Goal: Transaction & Acquisition: Purchase product/service

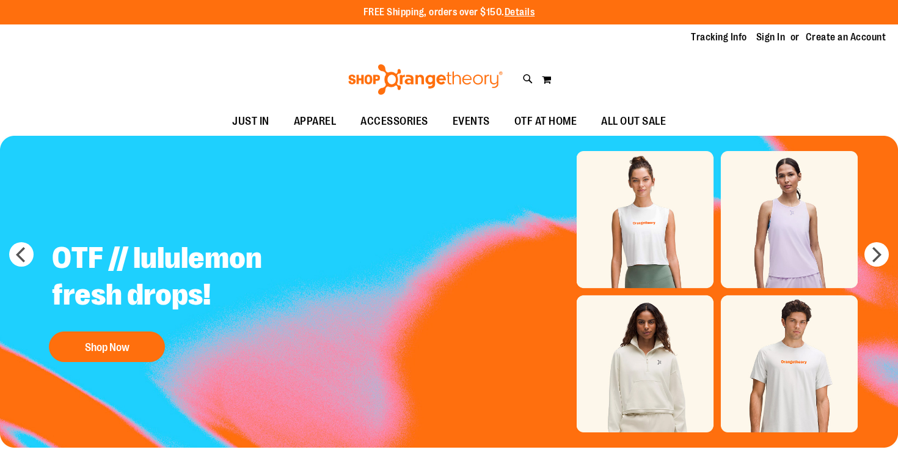
click at [763, 37] on link "Sign In" at bounding box center [770, 37] width 29 height 13
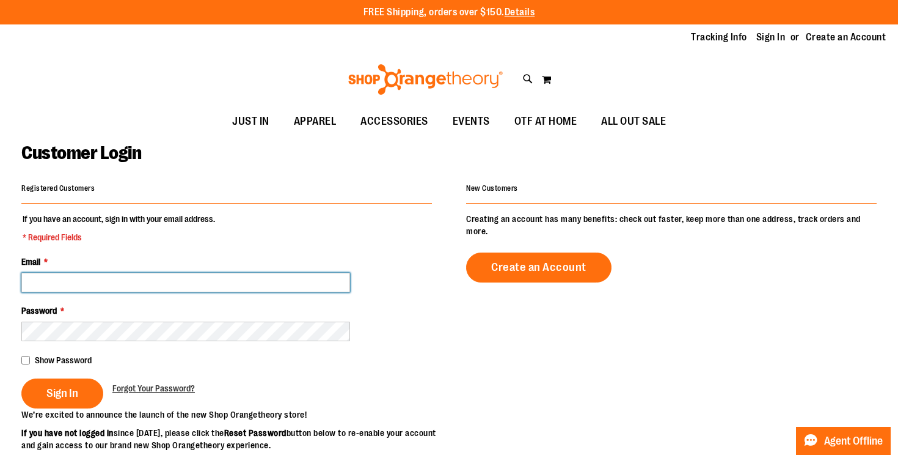
click at [213, 285] on input "Email *" at bounding box center [185, 283] width 329 height 20
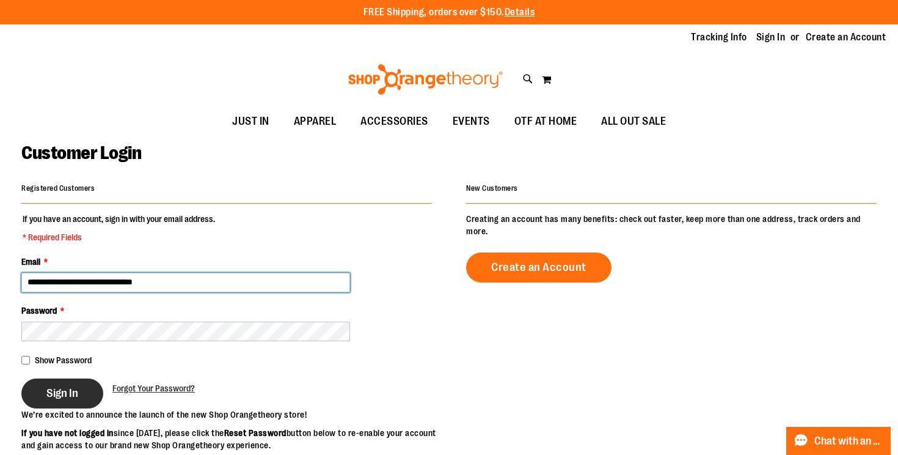
type input "**********"
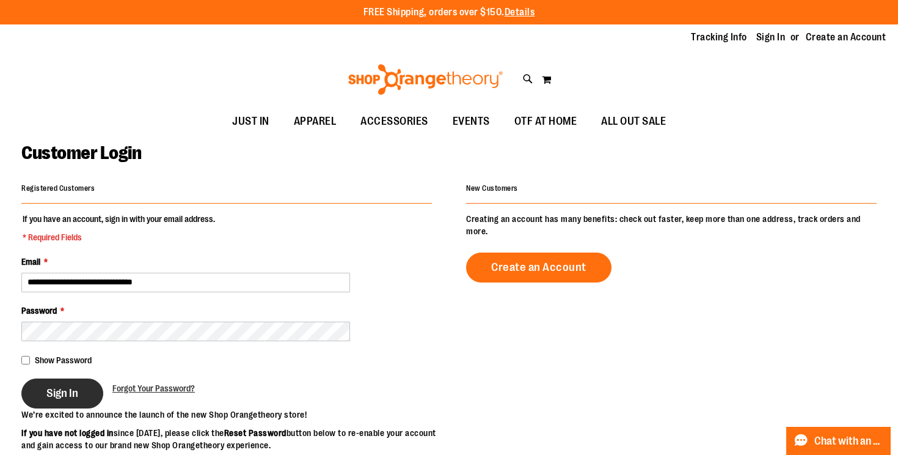
click at [55, 398] on span "Sign In" at bounding box center [62, 392] width 32 height 13
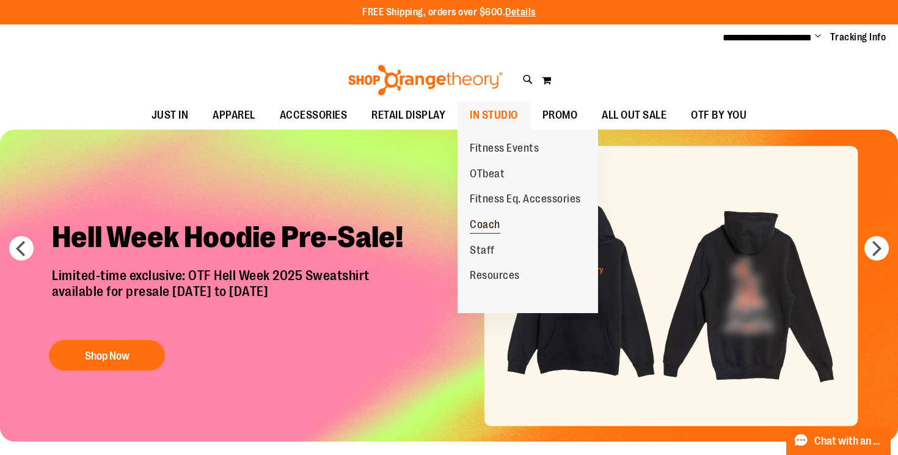
click at [489, 222] on span "Coach" at bounding box center [485, 225] width 31 height 15
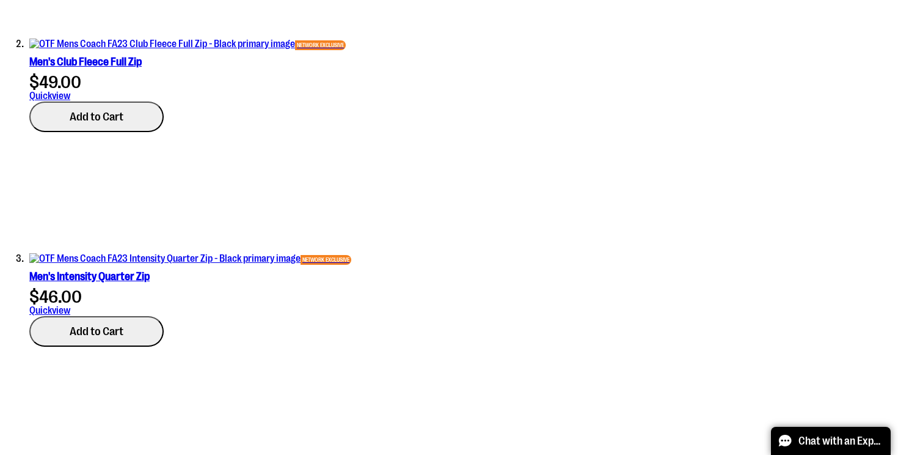
scroll to position [940, 0]
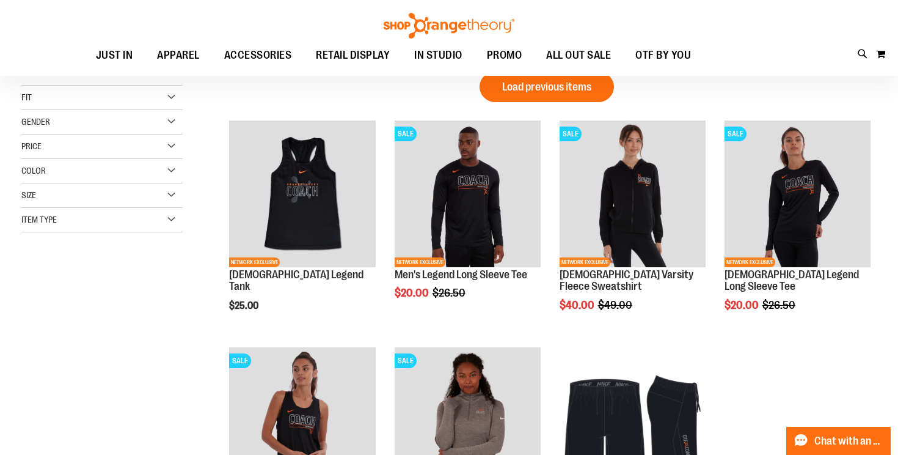
scroll to position [22, 0]
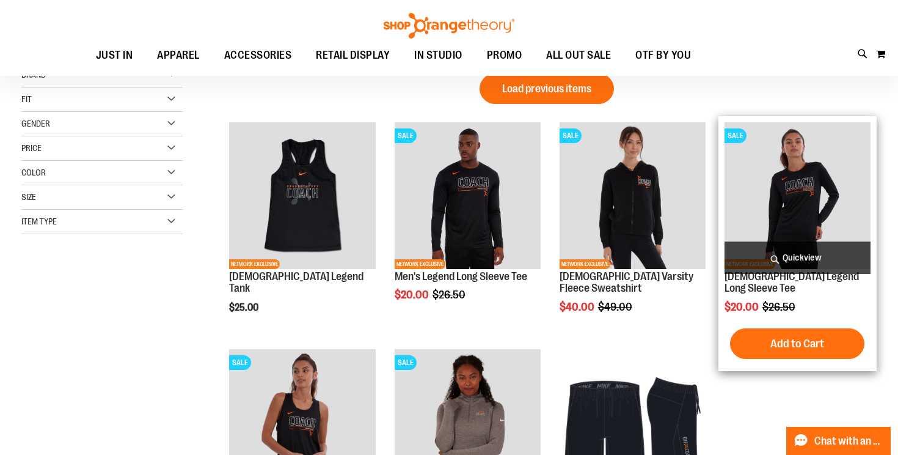
click at [786, 177] on img "product" at bounding box center [798, 195] width 146 height 146
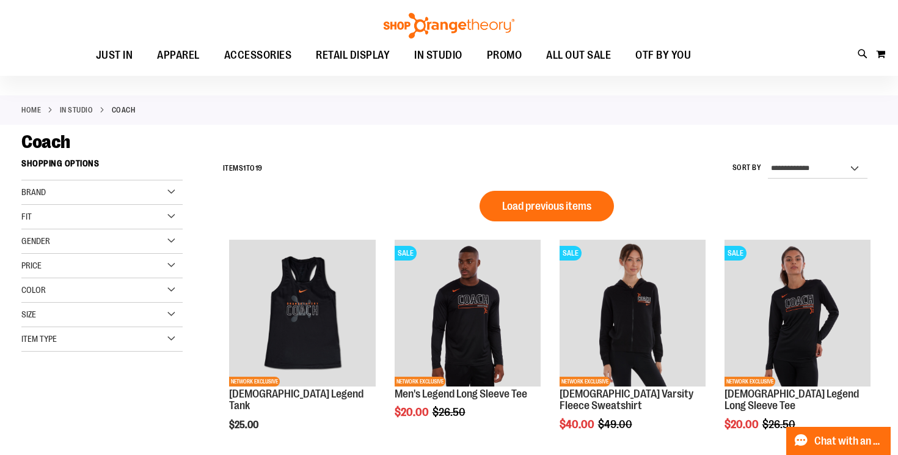
scroll to position [28, 0]
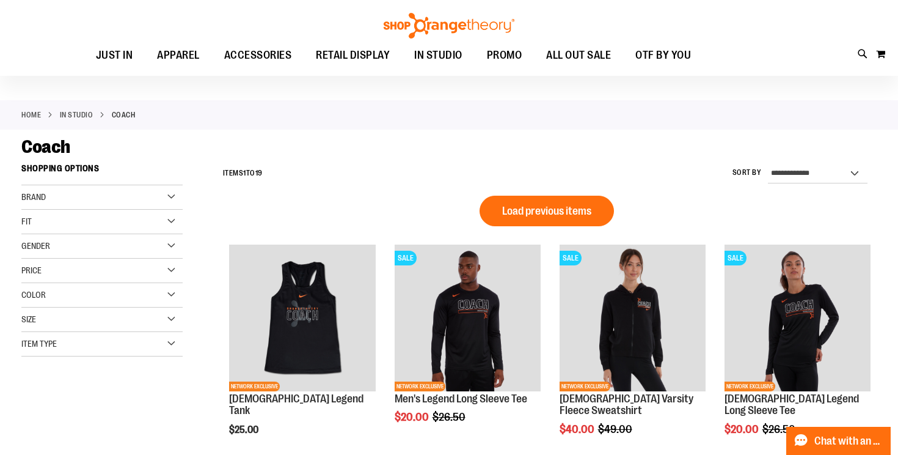
click at [170, 243] on div "Gender" at bounding box center [101, 246] width 161 height 24
click at [30, 286] on link "Women 10 items" at bounding box center [95, 283] width 155 height 13
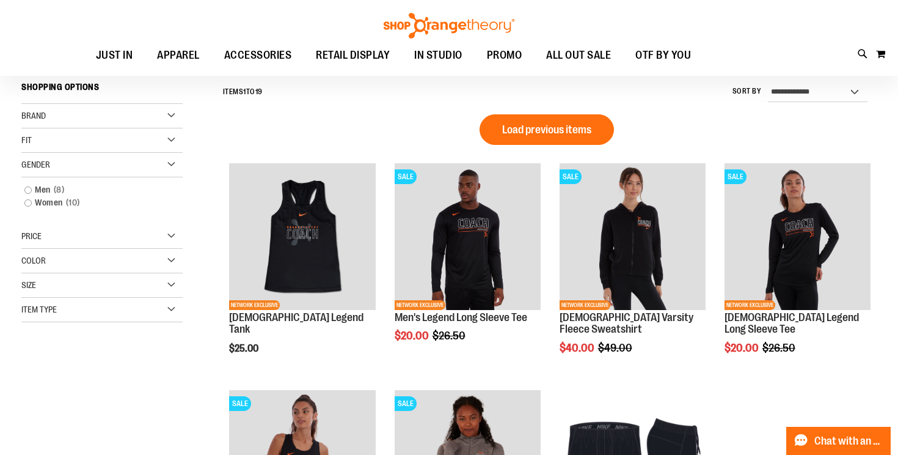
scroll to position [111, 0]
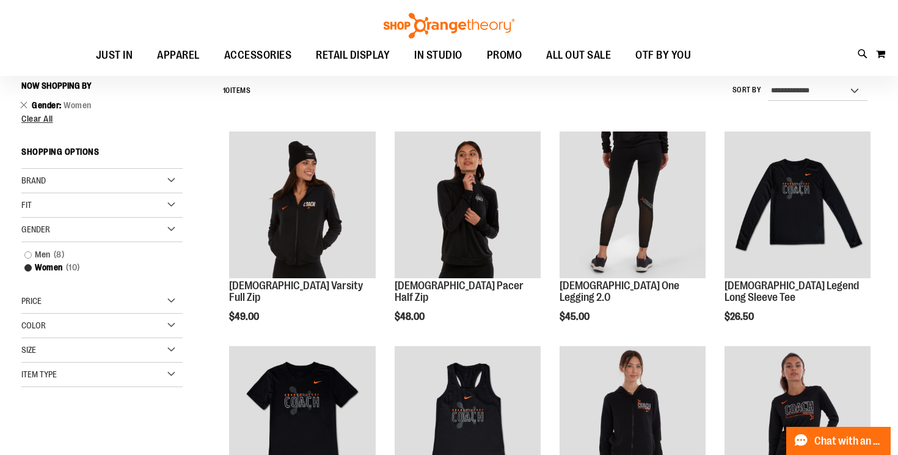
click at [29, 218] on div "Gender" at bounding box center [101, 230] width 161 height 24
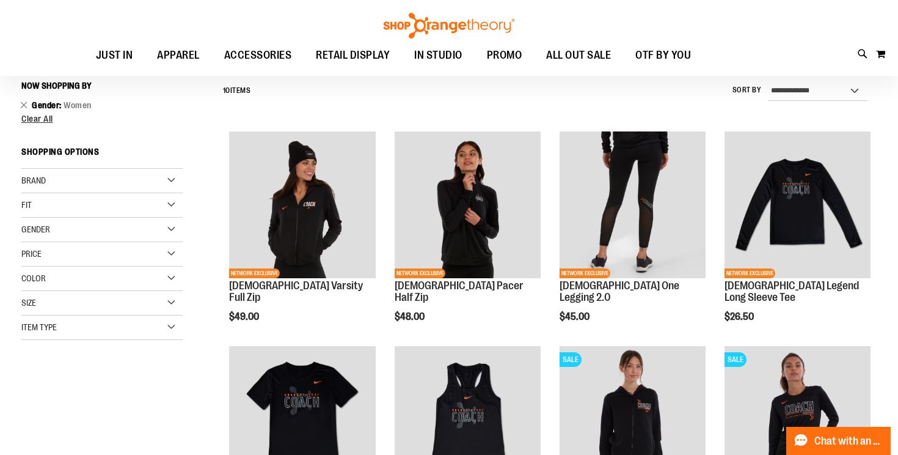
click at [170, 202] on div "Fit" at bounding box center [101, 205] width 161 height 24
click at [192, 202] on div "Filter Shop By Now Shopping by Gender Women Remove This Item Clear All Shopping…" at bounding box center [110, 236] width 178 height 323
click at [170, 337] on div "Size" at bounding box center [101, 337] width 161 height 24
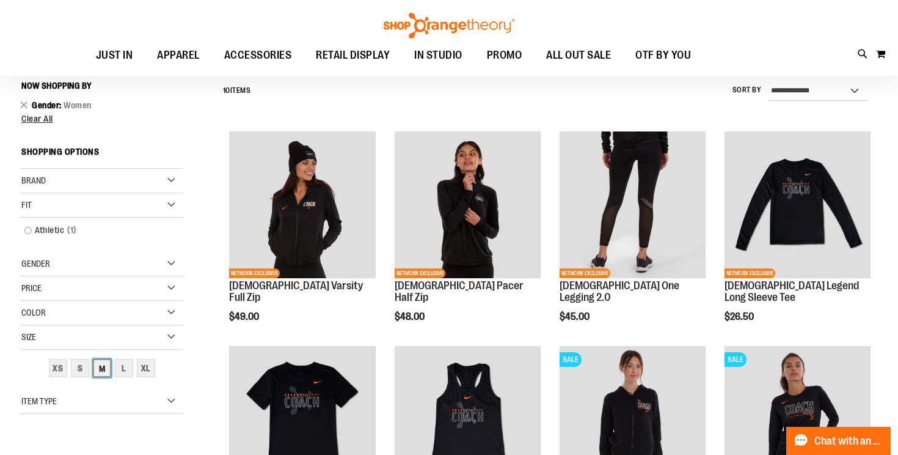
click at [105, 368] on div "M" at bounding box center [102, 368] width 18 height 18
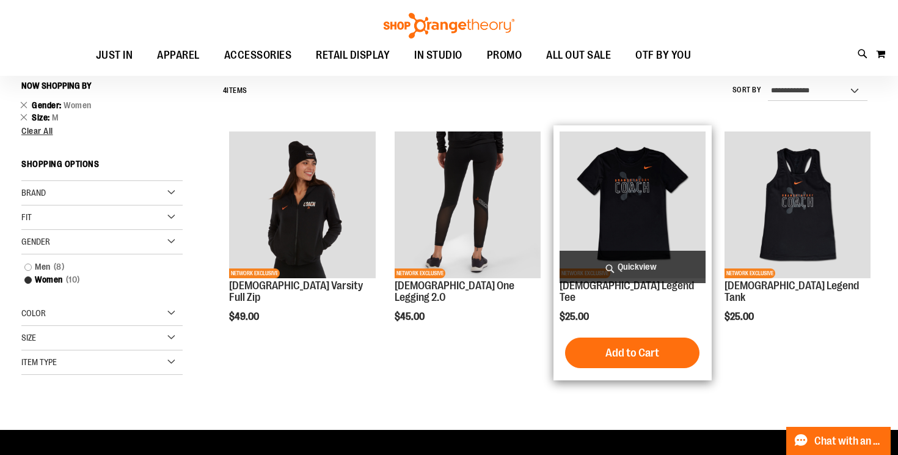
click at [650, 187] on img "product" at bounding box center [633, 204] width 146 height 146
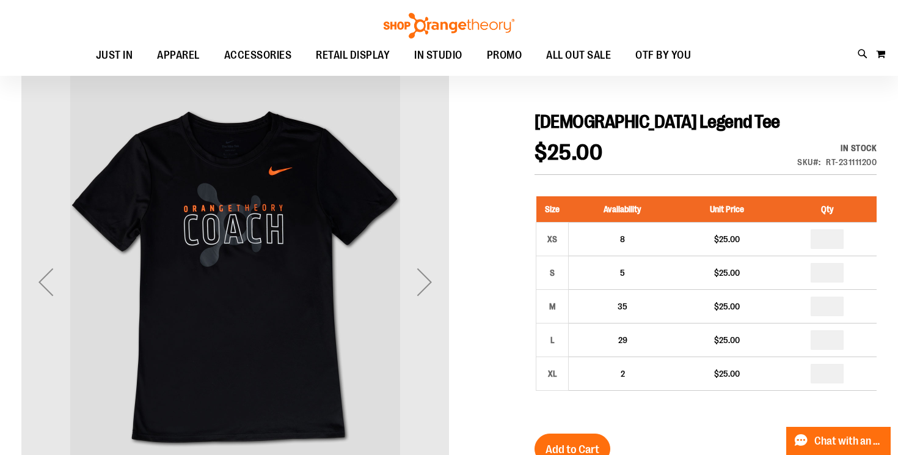
scroll to position [106, 0]
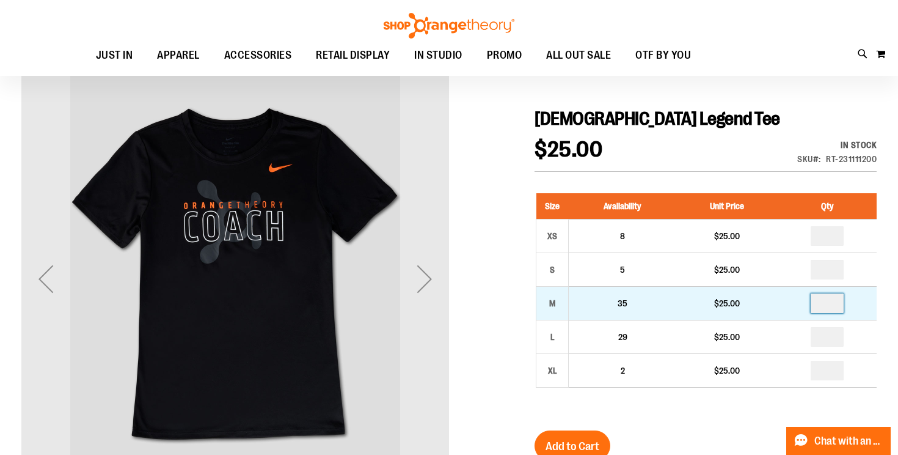
drag, startPoint x: 827, startPoint y: 305, endPoint x: 855, endPoint y: 301, distance: 27.7
click at [844, 301] on input "number" at bounding box center [827, 303] width 33 height 20
type input "*"
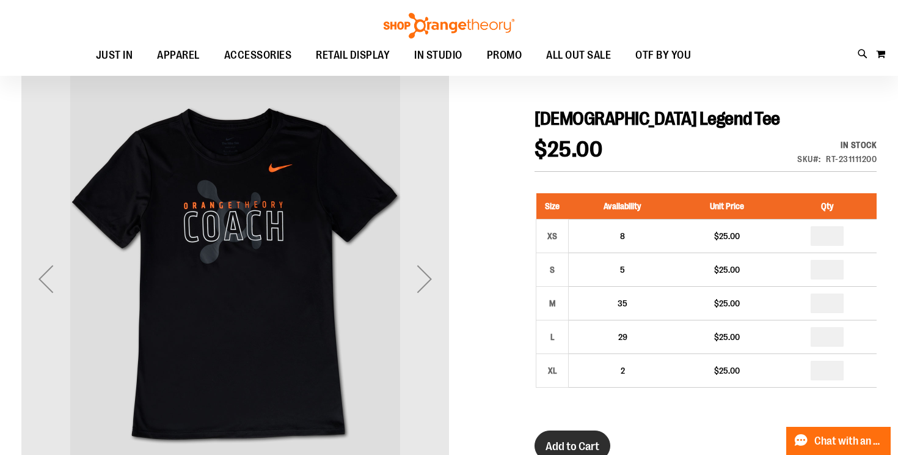
click at [598, 436] on button "Add to Cart" at bounding box center [573, 445] width 76 height 31
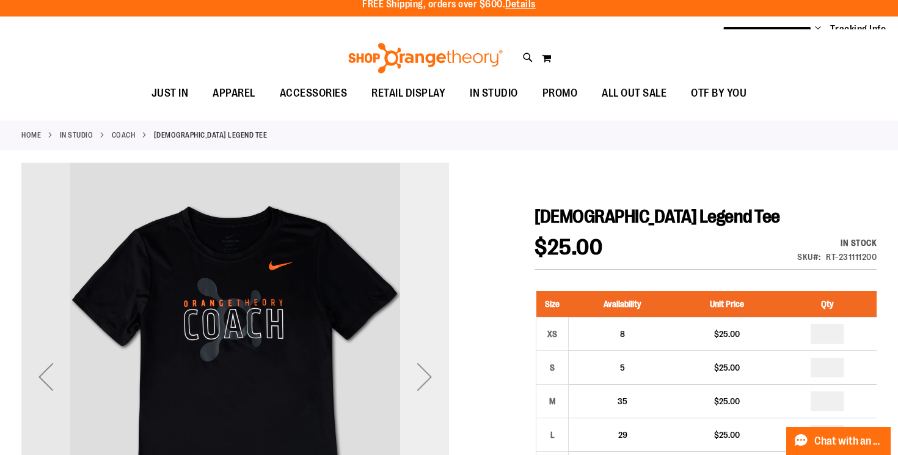
scroll to position [0, 0]
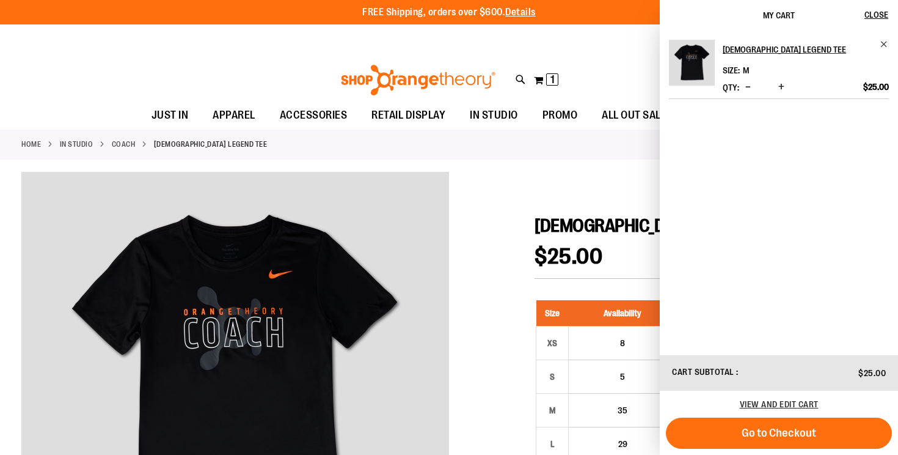
click at [135, 144] on link "Coach" at bounding box center [124, 144] width 24 height 11
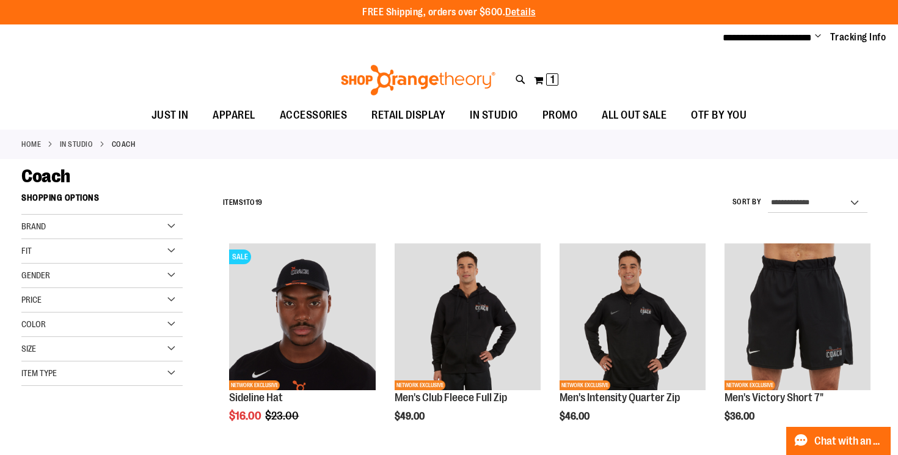
click at [172, 347] on div "Size" at bounding box center [101, 349] width 161 height 24
click at [94, 378] on div "M" at bounding box center [91, 379] width 18 height 18
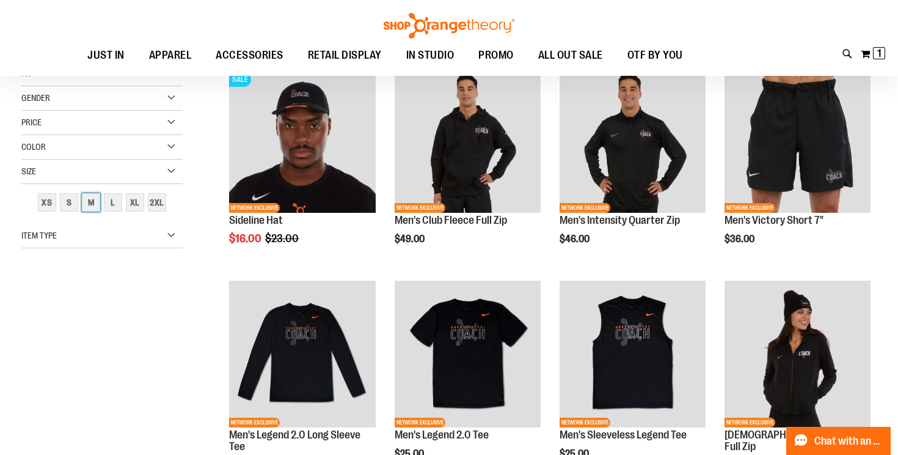
scroll to position [186, 0]
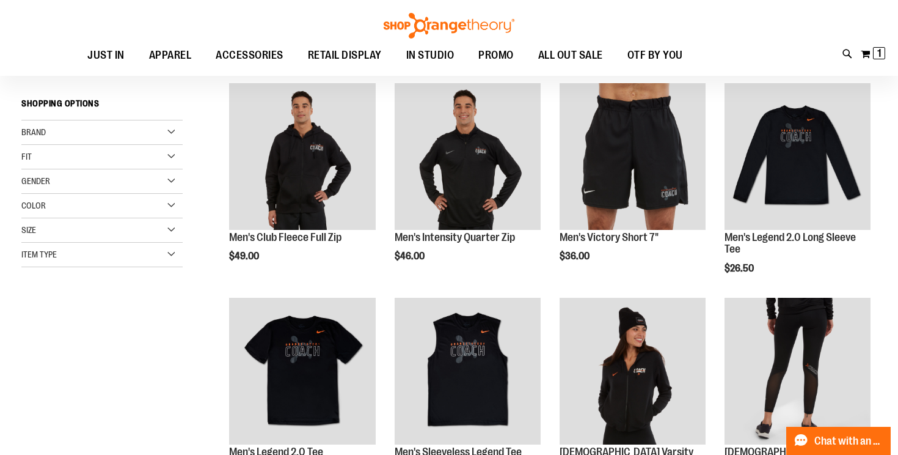
scroll to position [154, 0]
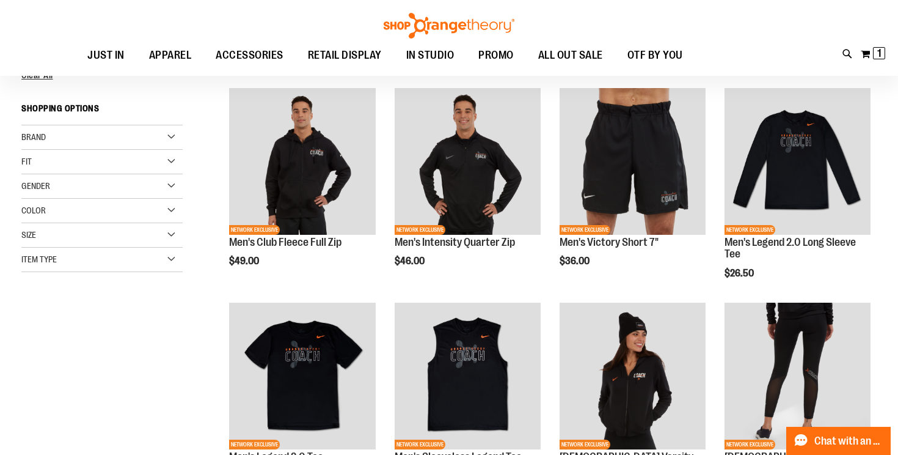
click at [173, 182] on div "Gender" at bounding box center [101, 186] width 161 height 24
click at [29, 224] on link "Women 4 items" at bounding box center [95, 224] width 155 height 13
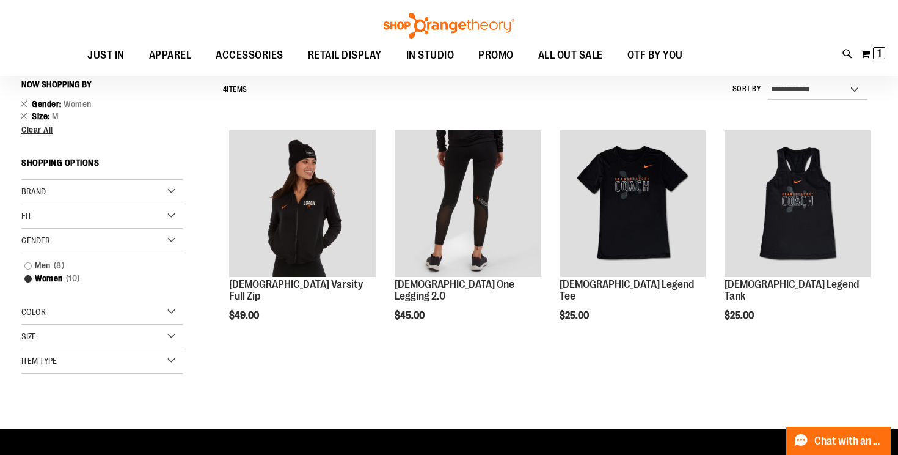
scroll to position [111, 0]
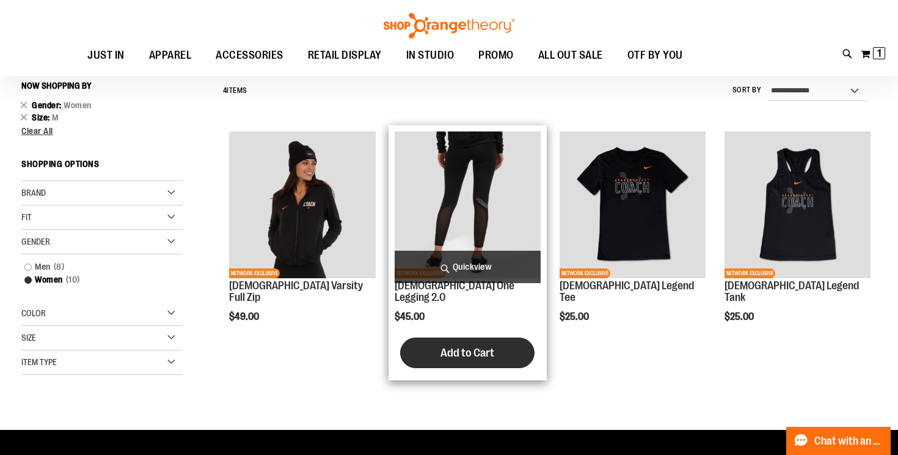
click at [478, 346] on span "Add to Cart" at bounding box center [468, 352] width 54 height 13
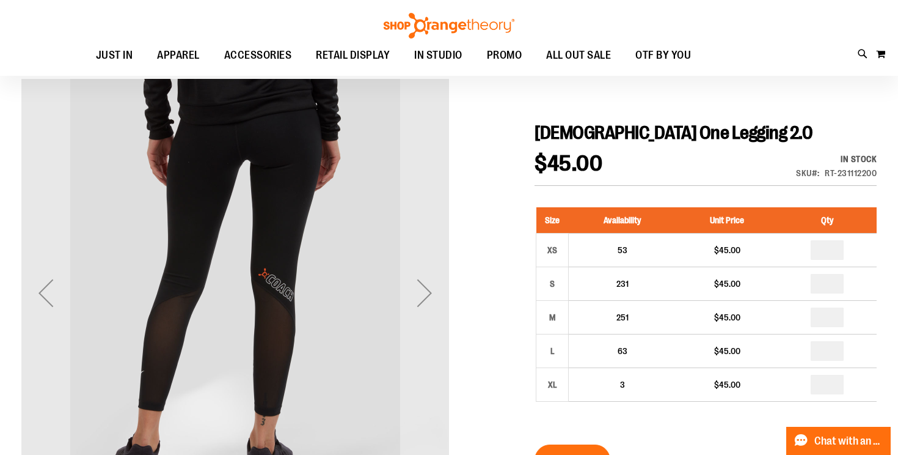
scroll to position [93, 0]
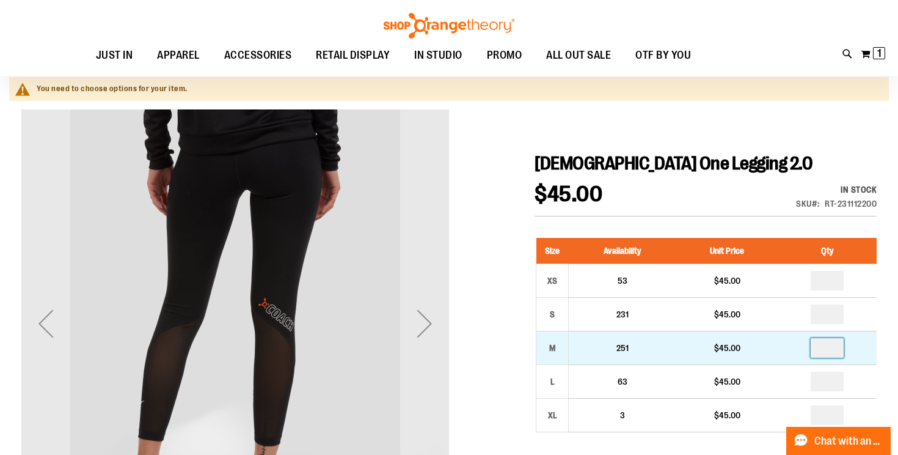
click at [843, 346] on input "number" at bounding box center [827, 348] width 33 height 20
type input "*"
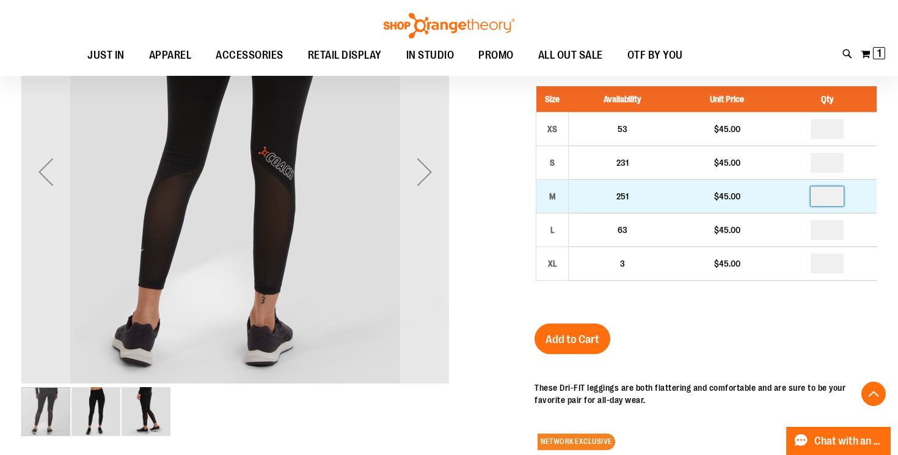
scroll to position [268, 0]
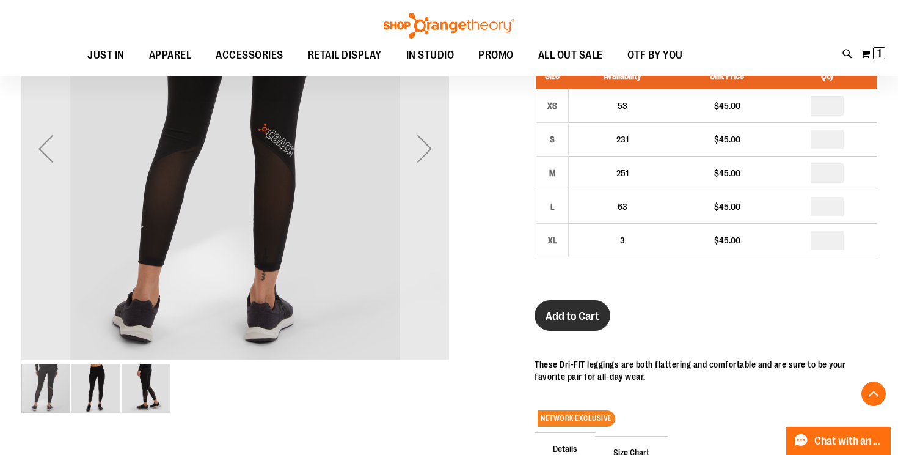
click at [585, 313] on span "Add to Cart" at bounding box center [573, 315] width 54 height 13
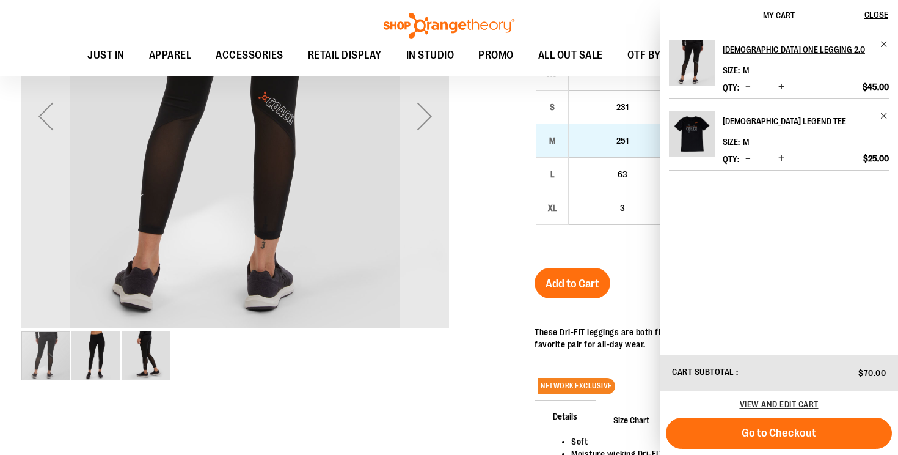
scroll to position [236, 0]
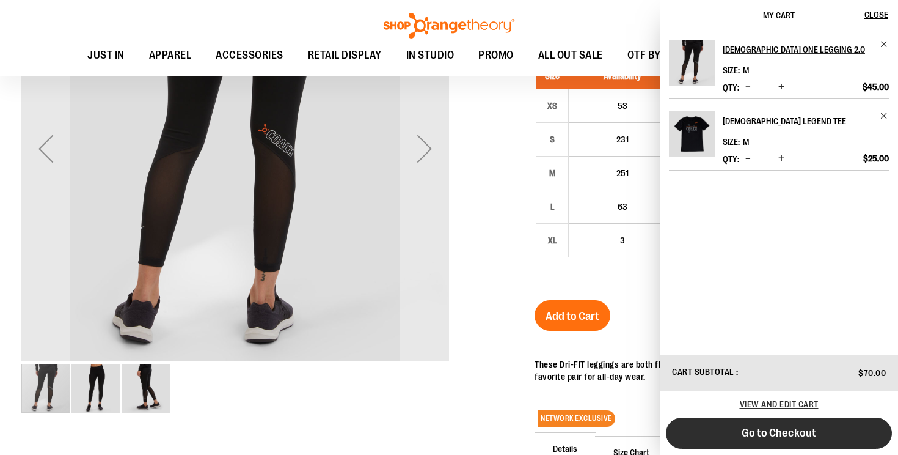
click at [767, 433] on span "Go to Checkout" at bounding box center [779, 432] width 75 height 13
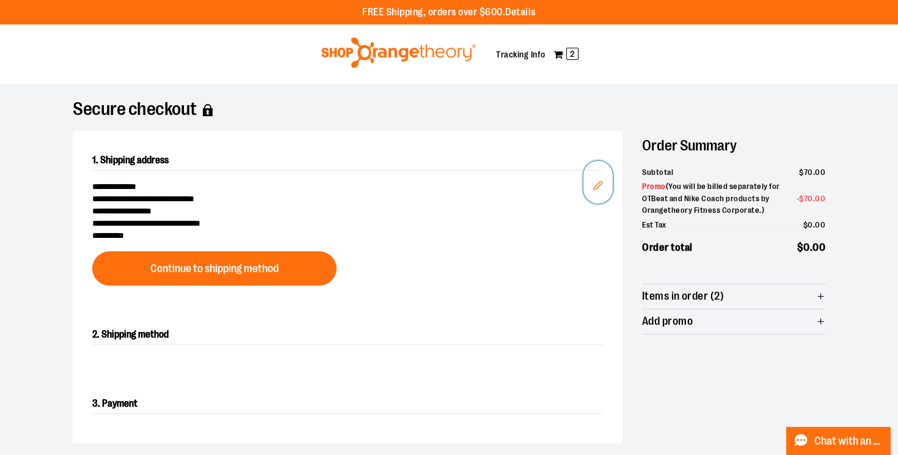
click at [599, 183] on icon "Edit" at bounding box center [598, 185] width 10 height 10
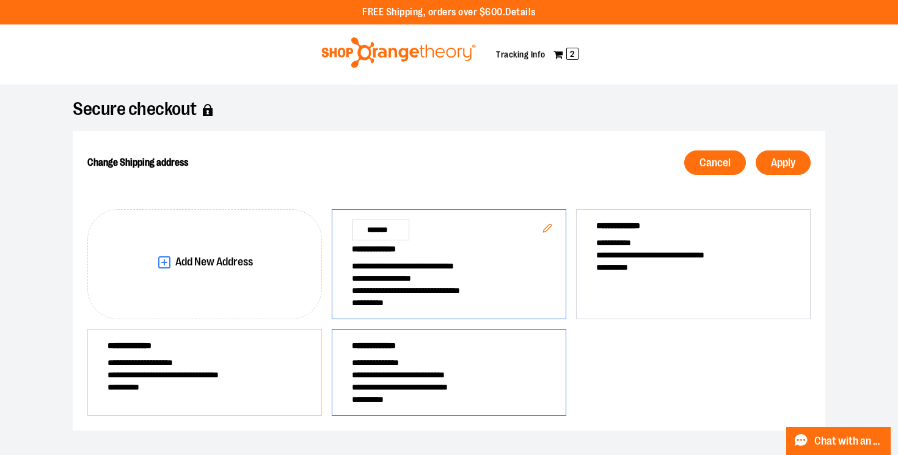
click at [460, 356] on span "**********" at bounding box center [449, 347] width 194 height 17
click at [772, 166] on span "Apply" at bounding box center [783, 163] width 24 height 12
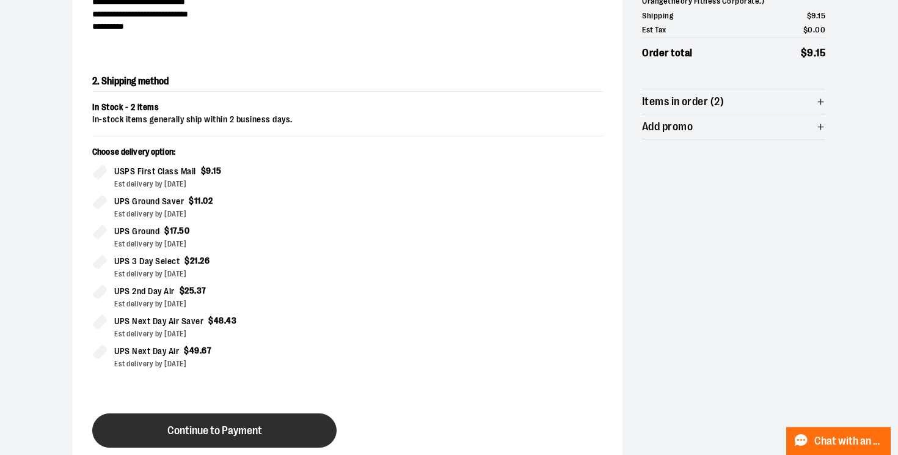
scroll to position [209, 0]
click at [280, 431] on button "Continue to Payment" at bounding box center [214, 430] width 244 height 34
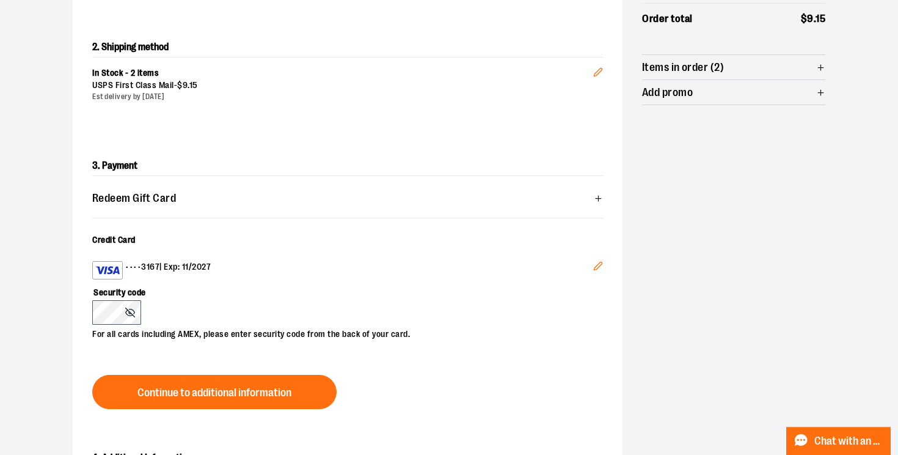
scroll to position [262, 0]
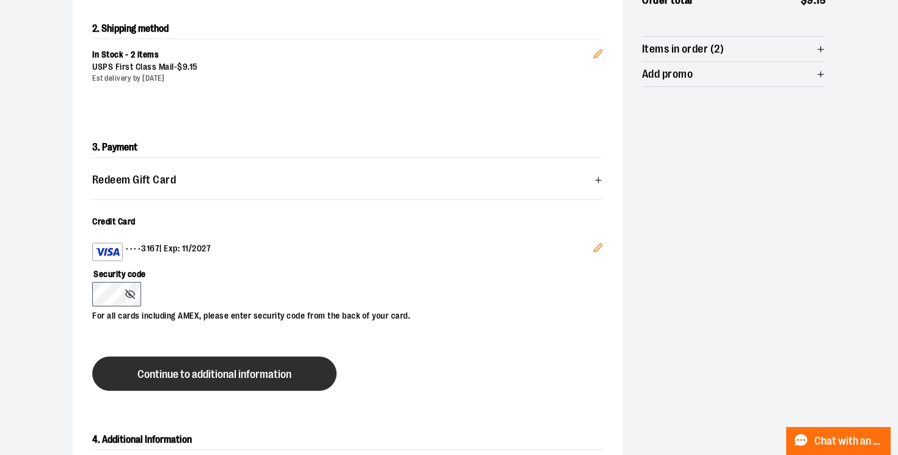
click at [192, 373] on span "Continue to additional information" at bounding box center [214, 374] width 154 height 12
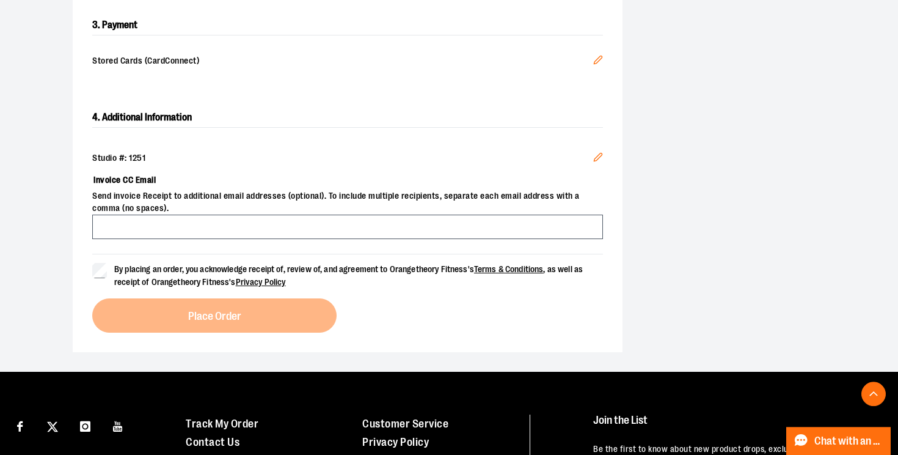
scroll to position [397, 0]
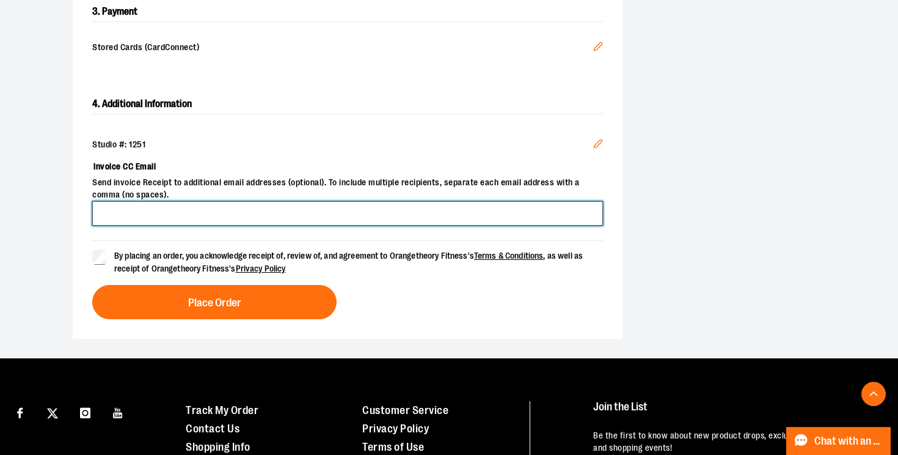
click at [160, 215] on input "Invoice CC Email" at bounding box center [347, 213] width 511 height 24
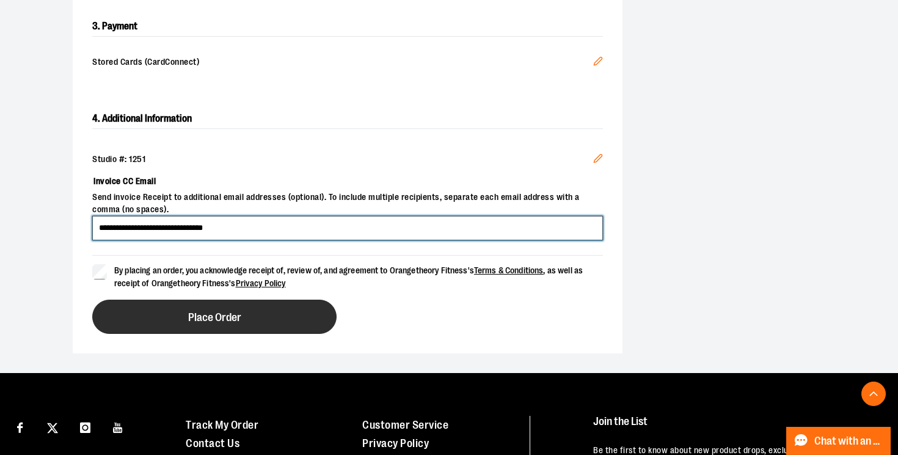
scroll to position [392, 0]
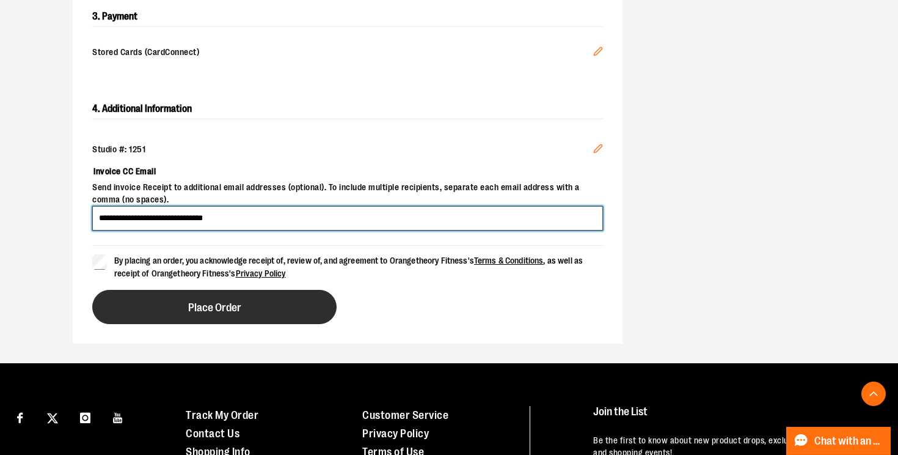
type input "**********"
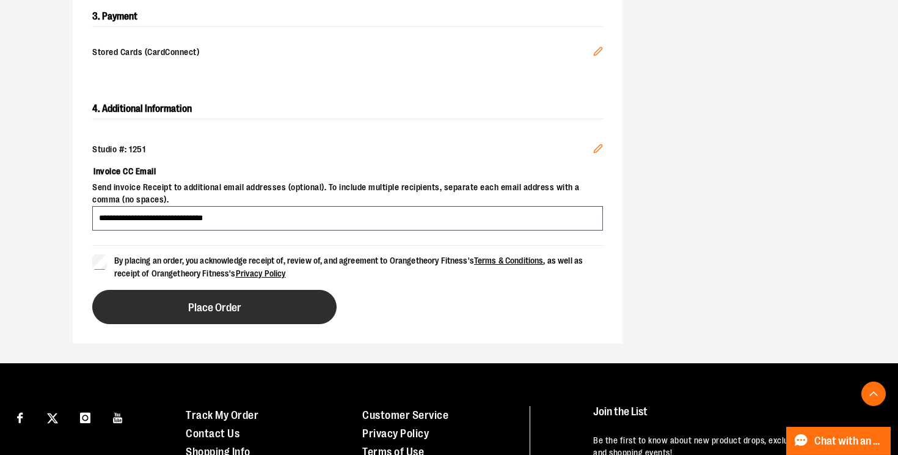
click at [197, 309] on span "Place Order" at bounding box center [214, 308] width 53 height 12
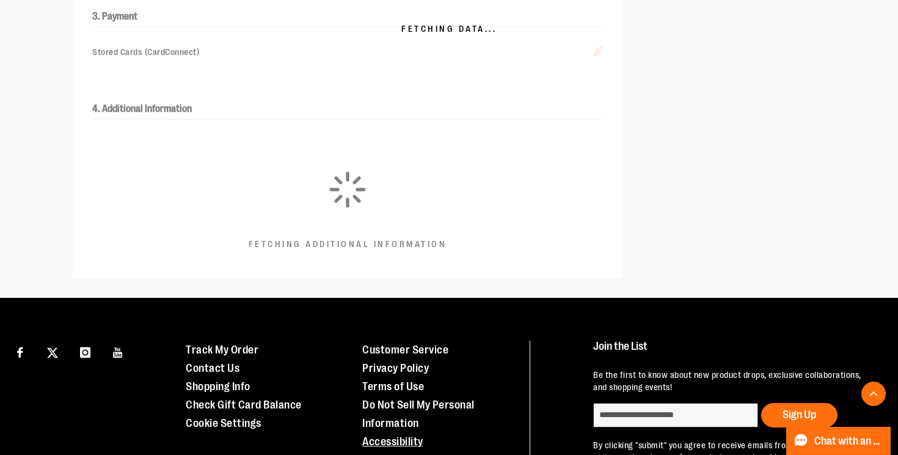
scroll to position [351, 0]
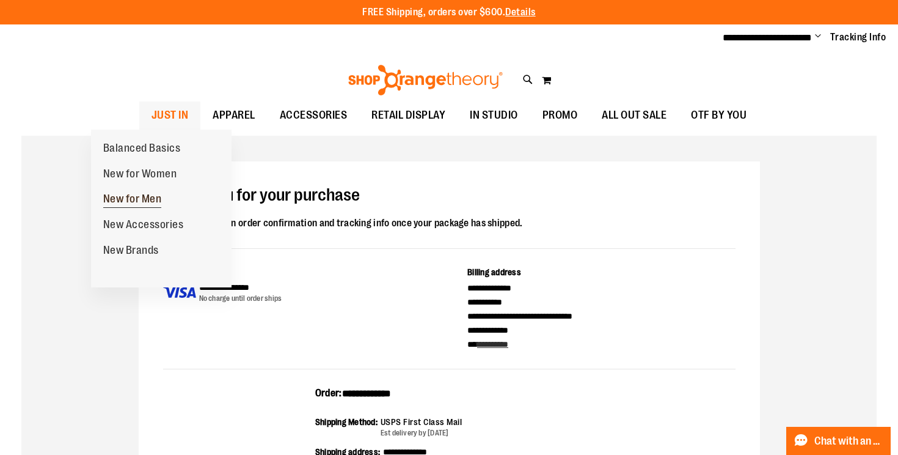
click at [138, 196] on span "New for Men" at bounding box center [132, 199] width 59 height 15
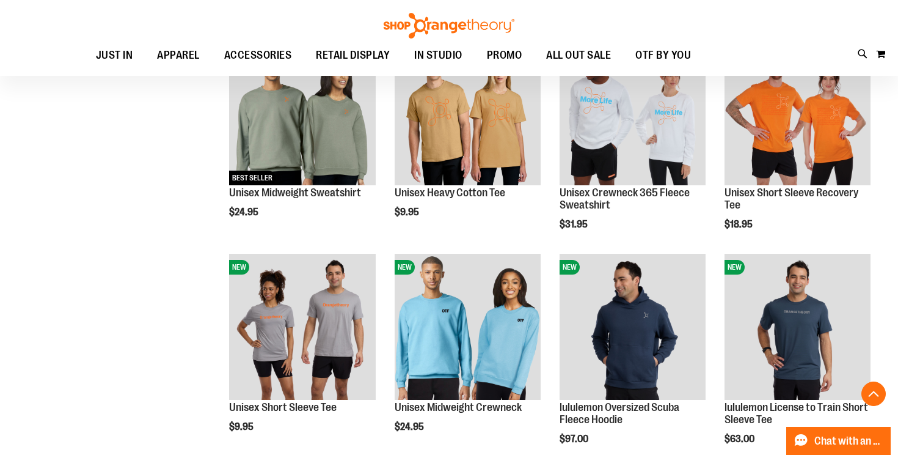
scroll to position [669, 0]
